Goal: Check status: Check status

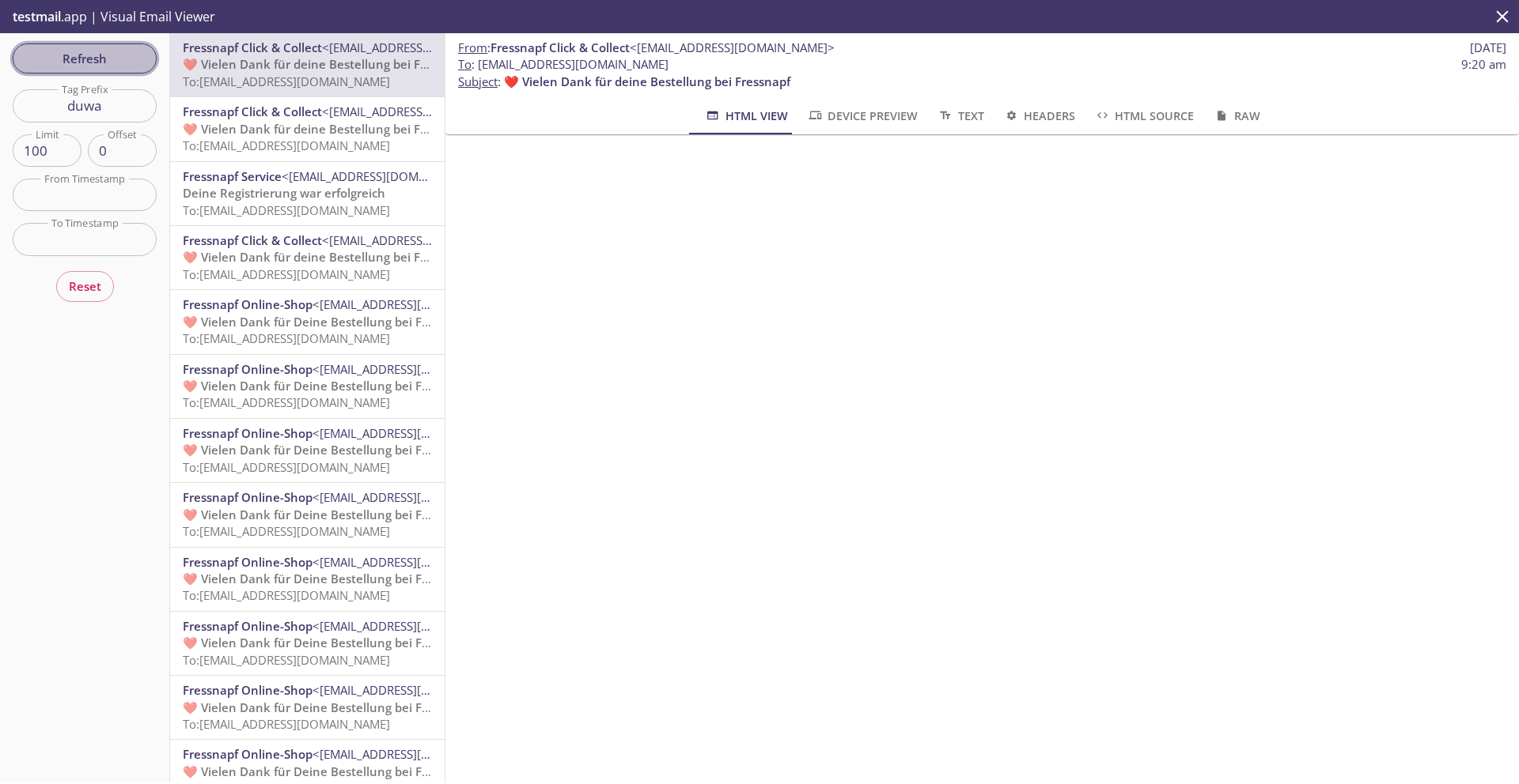
click at [120, 69] on span "Refresh" at bounding box center [84, 58] width 118 height 21
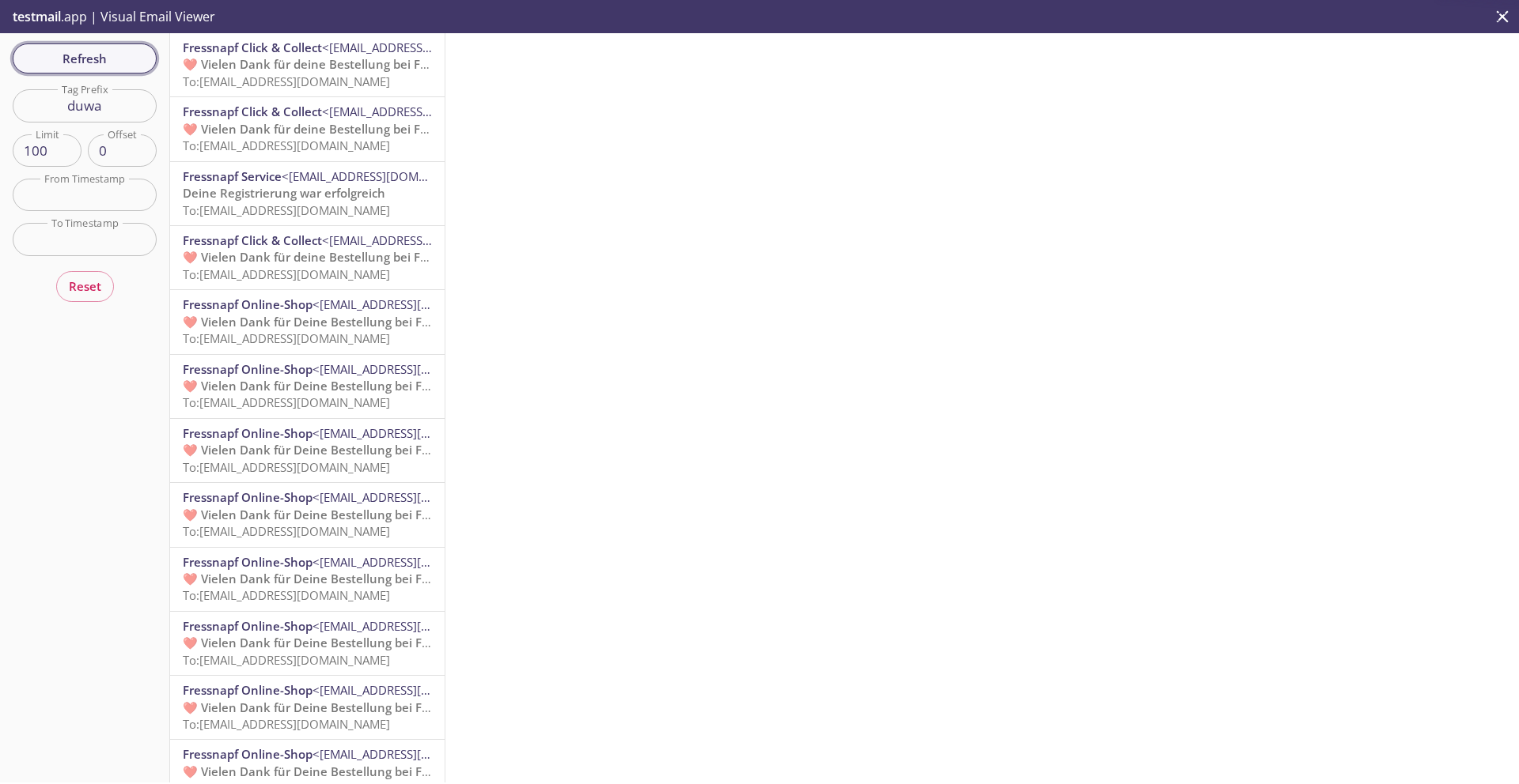
click at [120, 69] on span "Refresh" at bounding box center [84, 58] width 118 height 21
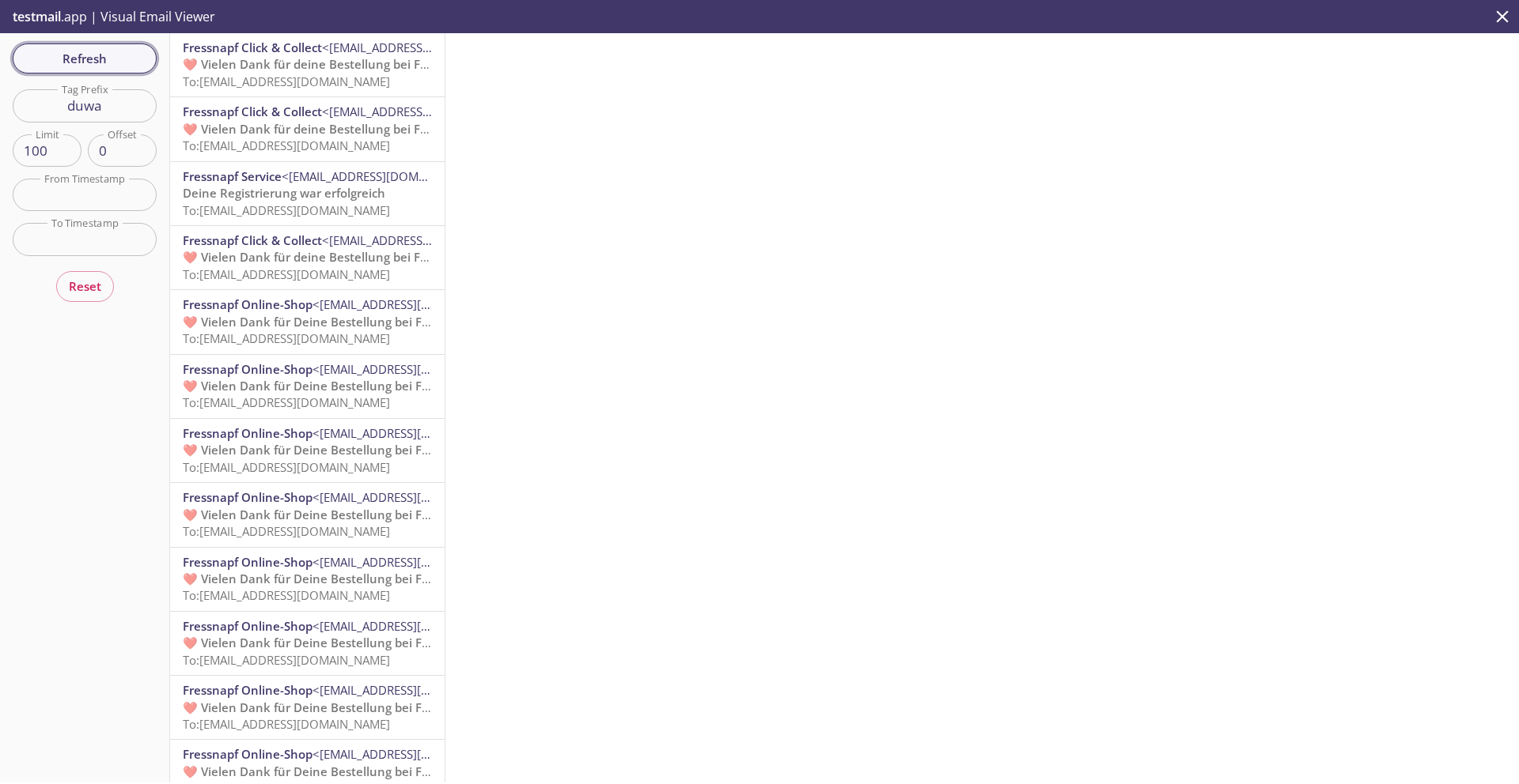
click at [120, 69] on span "Refresh" at bounding box center [84, 58] width 118 height 21
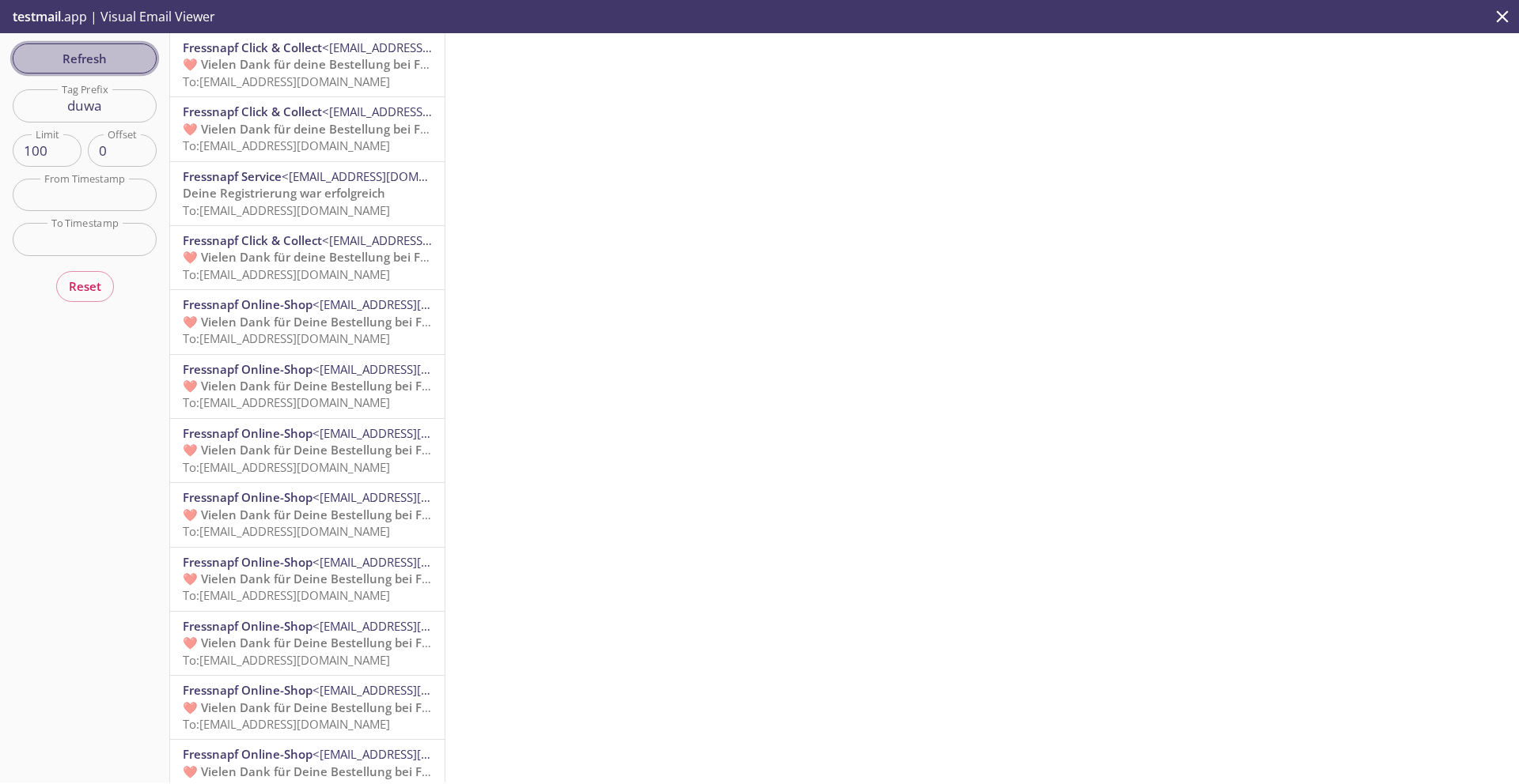
click at [120, 69] on span "Refresh" at bounding box center [84, 58] width 118 height 21
click at [119, 69] on button "Refresh" at bounding box center [85, 58] width 144 height 30
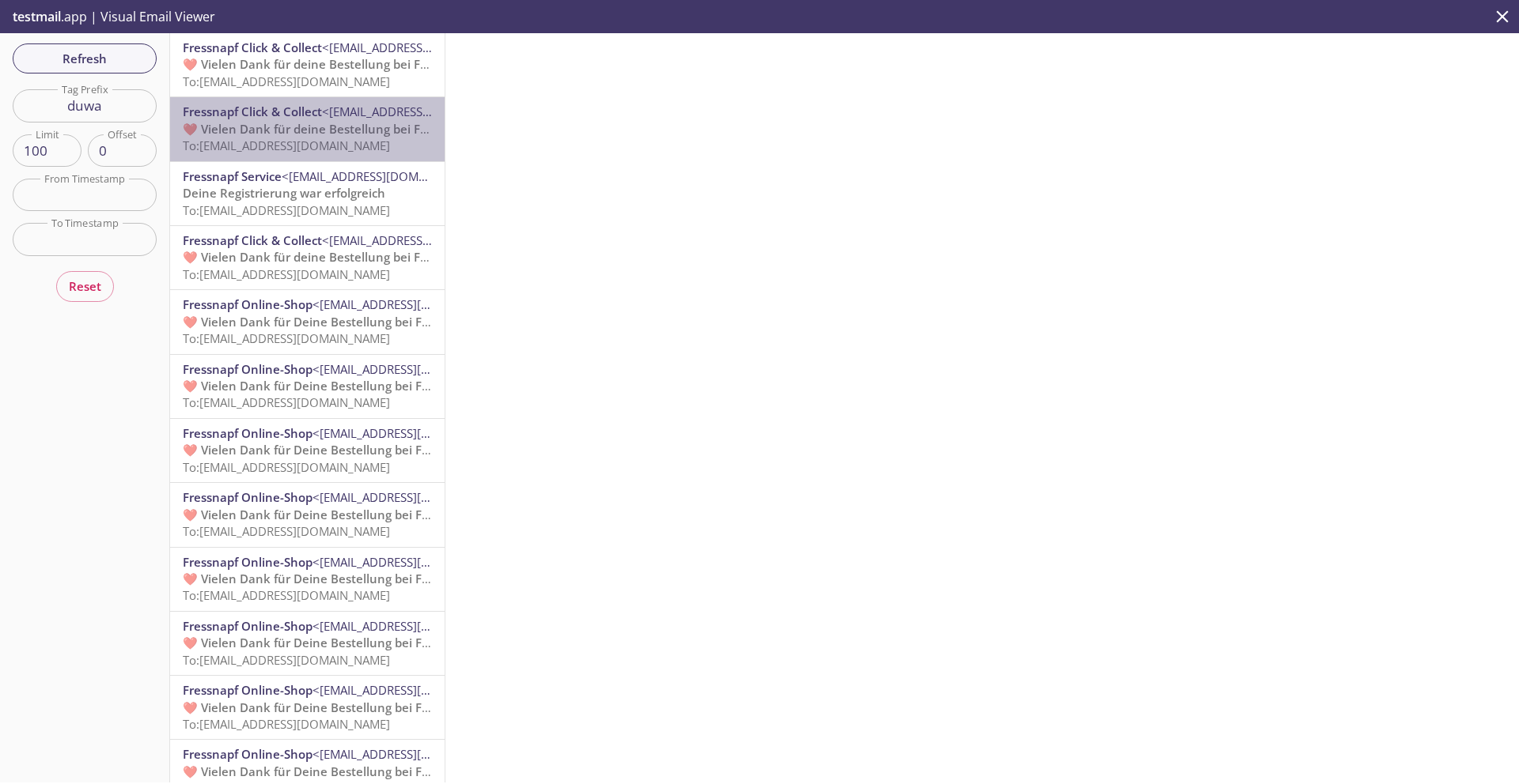
click at [344, 145] on span "To: [EMAIL_ADDRESS][DOMAIN_NAME]" at bounding box center [286, 145] width 207 height 16
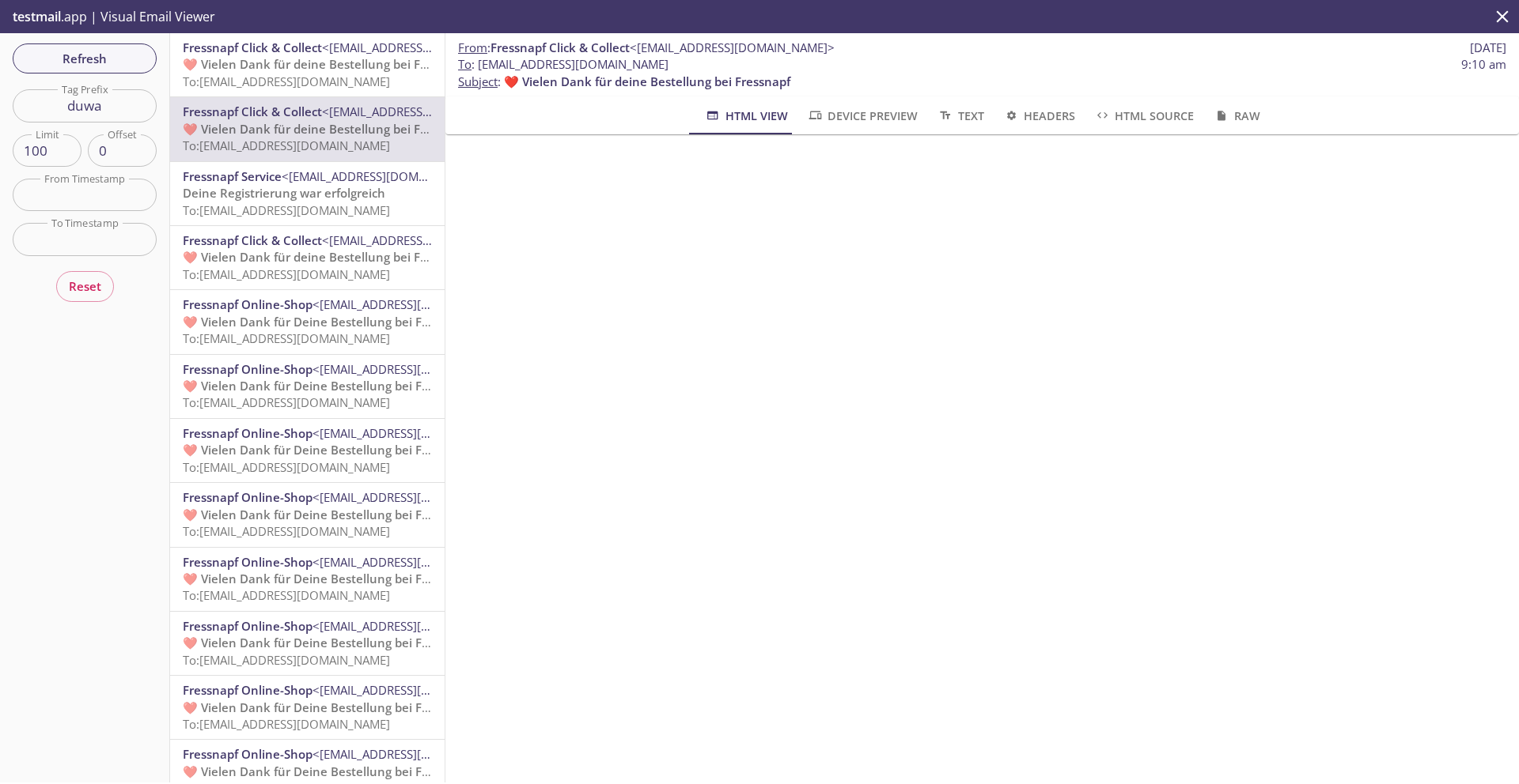
click at [332, 90] on div "Fressnapf Click & Collect <[EMAIL_ADDRESS][DOMAIN_NAME]> ❤️ Vielen Dank für dei…" at bounding box center [308, 64] width 275 height 63
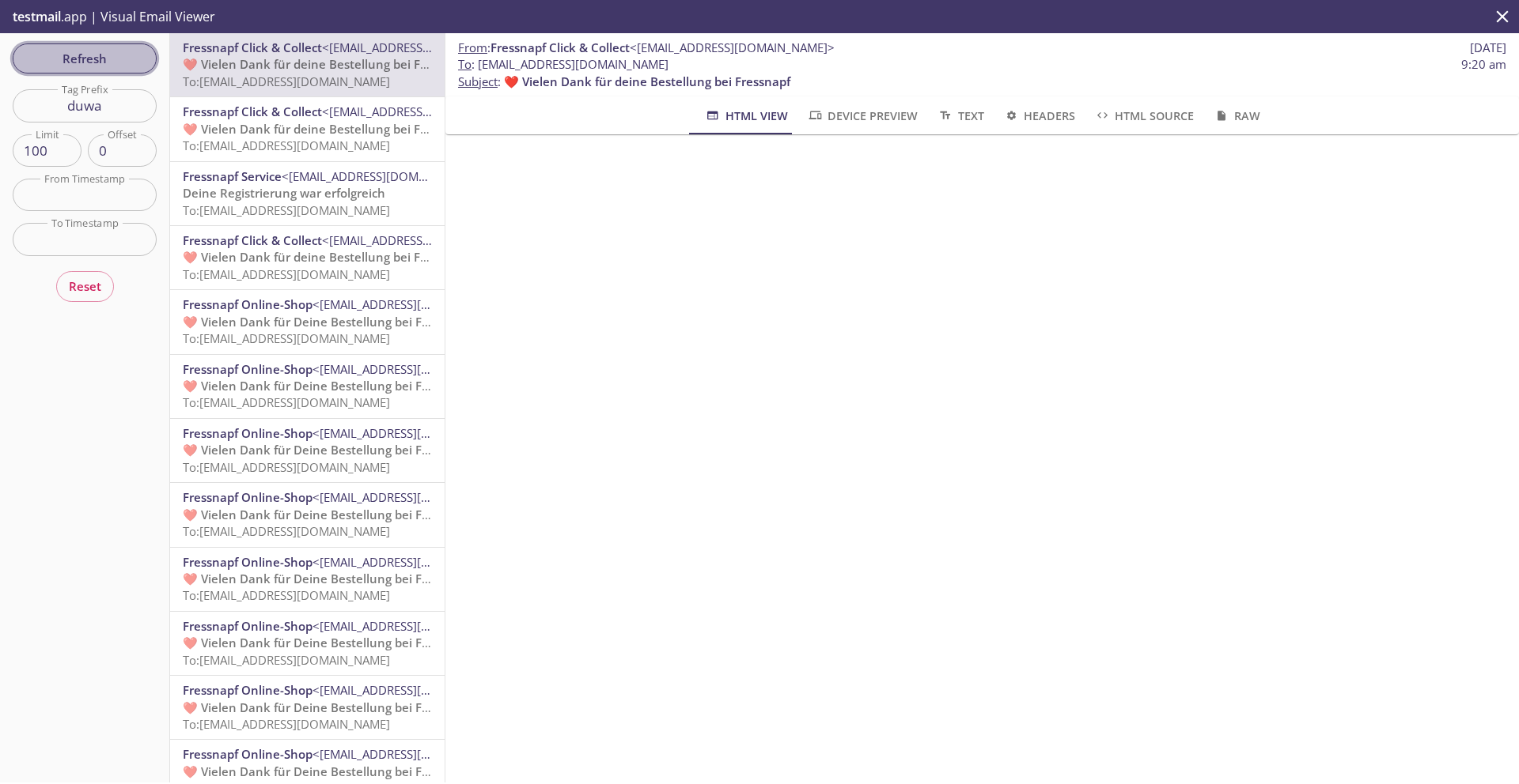
click at [90, 69] on button "Refresh" at bounding box center [85, 58] width 144 height 30
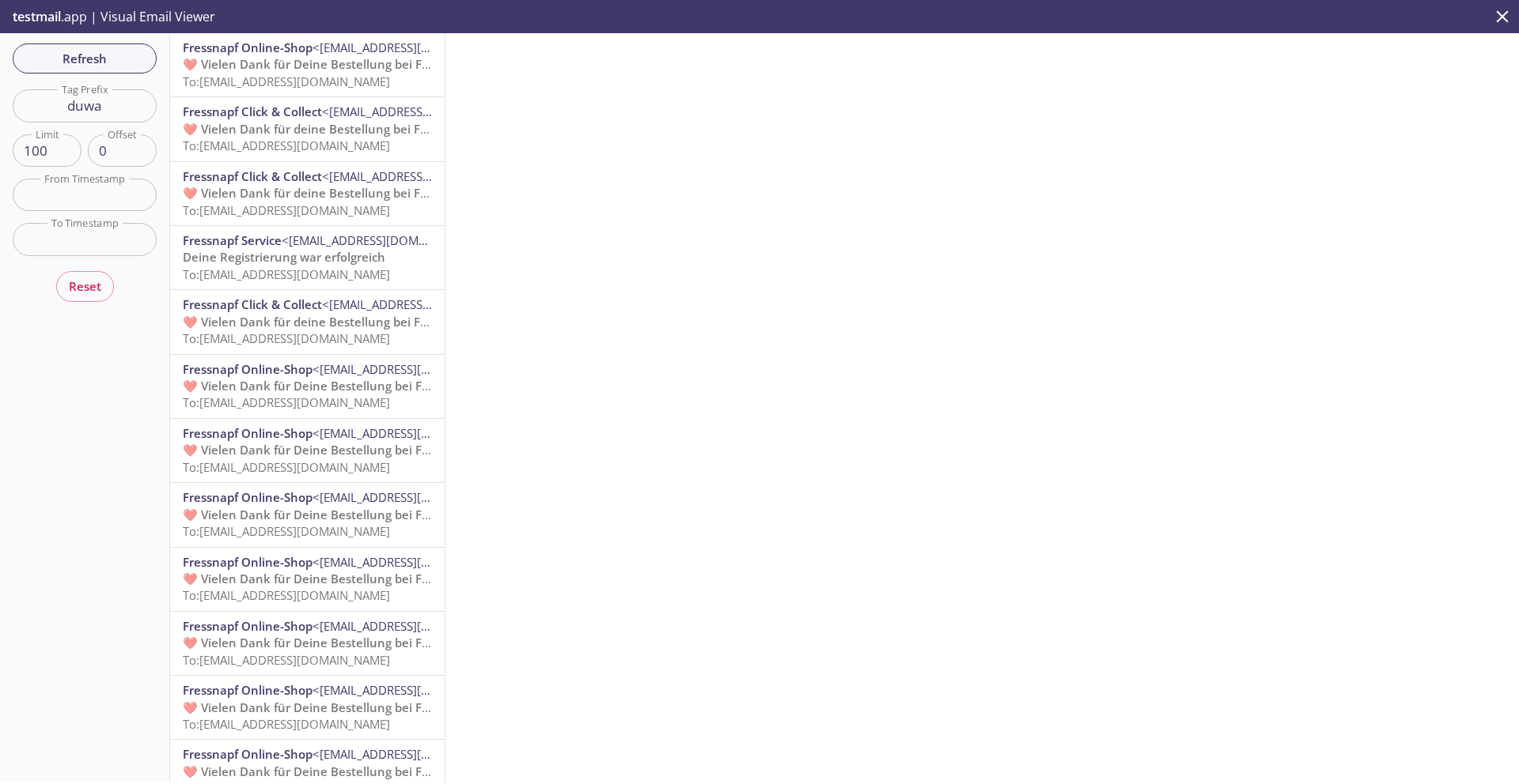
click at [319, 55] on span "<[EMAIL_ADDRESS][DOMAIN_NAME]>" at bounding box center [415, 47] width 205 height 16
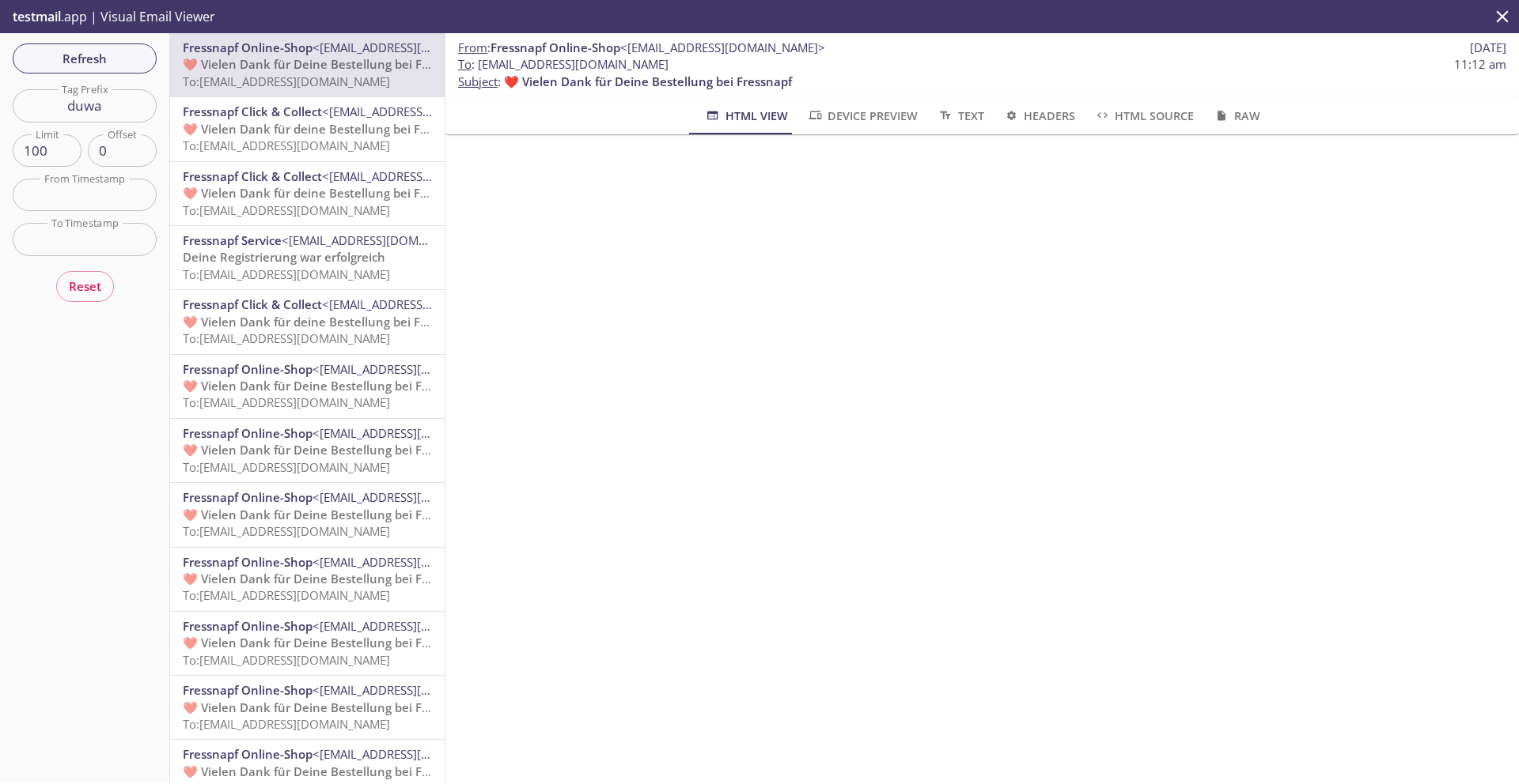
scroll to position [68, 0]
